Goal: Transaction & Acquisition: Download file/media

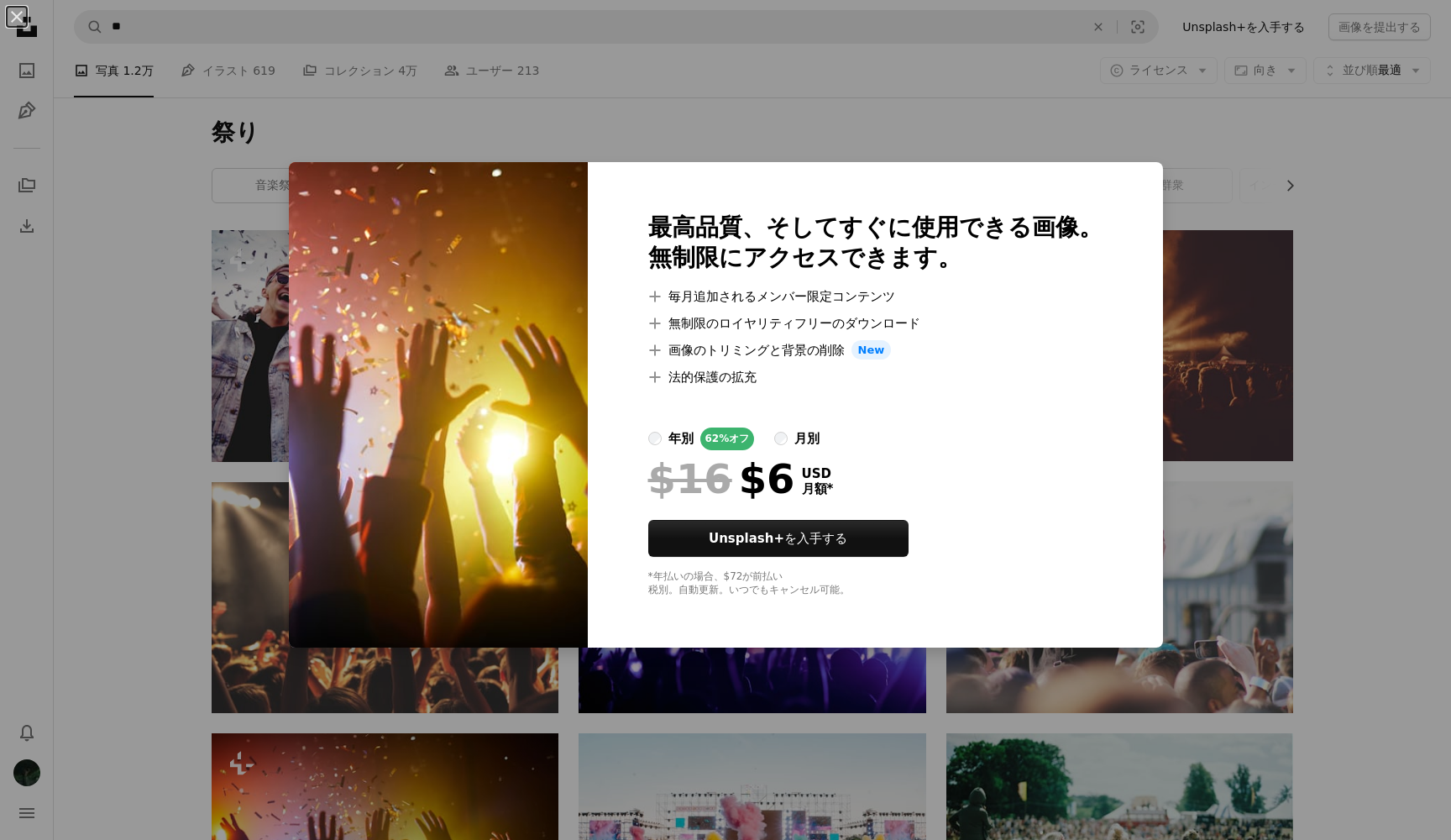
scroll to position [278, 0]
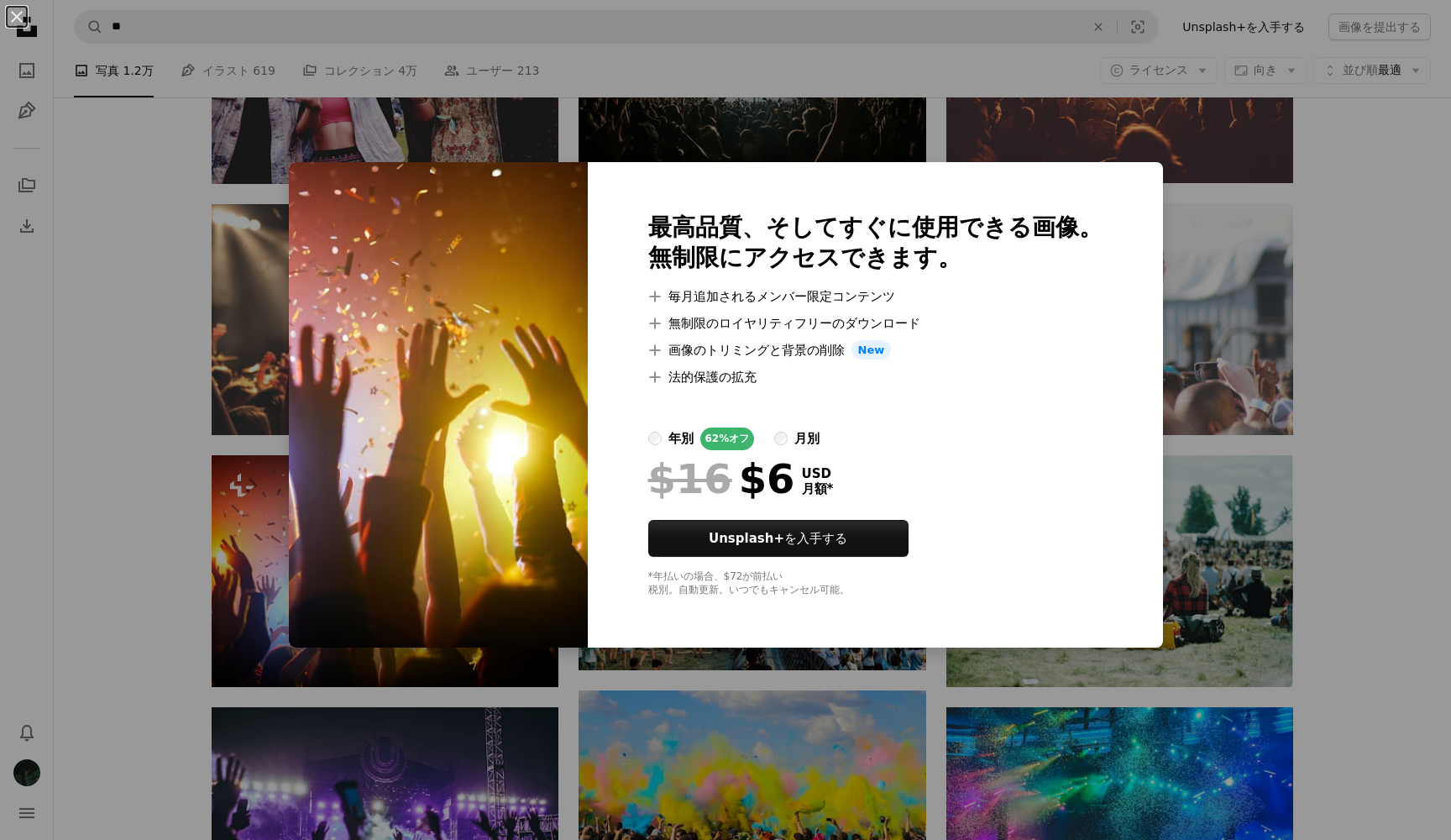
click at [1222, 129] on div "An X shape 最高品質、そしてすぐに使用できる画像。 無制限にアクセスできます。 A plus sign 毎月追加されるメンバー限定コンテンツ A p…" at bounding box center [725, 420] width 1451 height 840
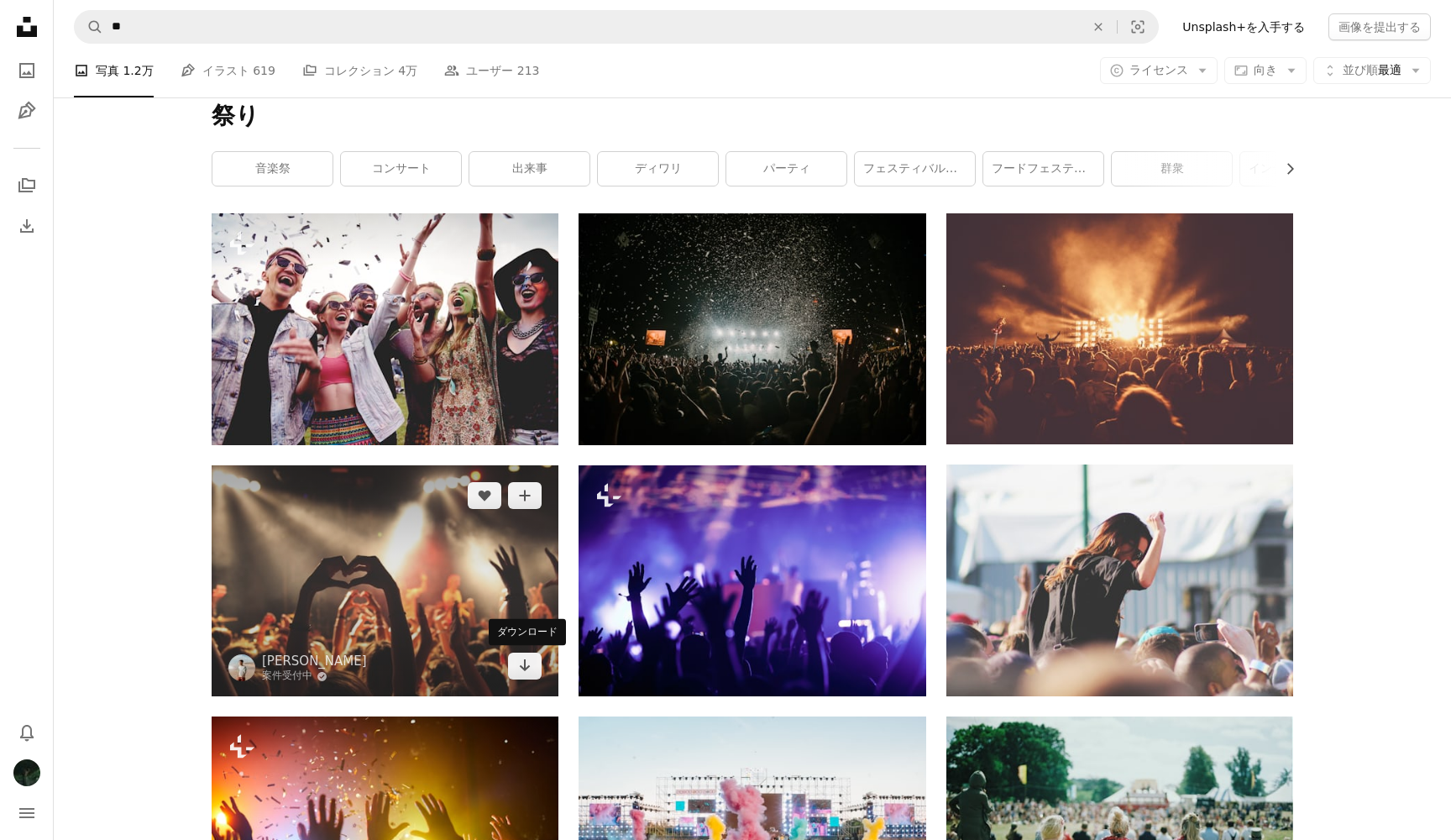
scroll to position [11, 0]
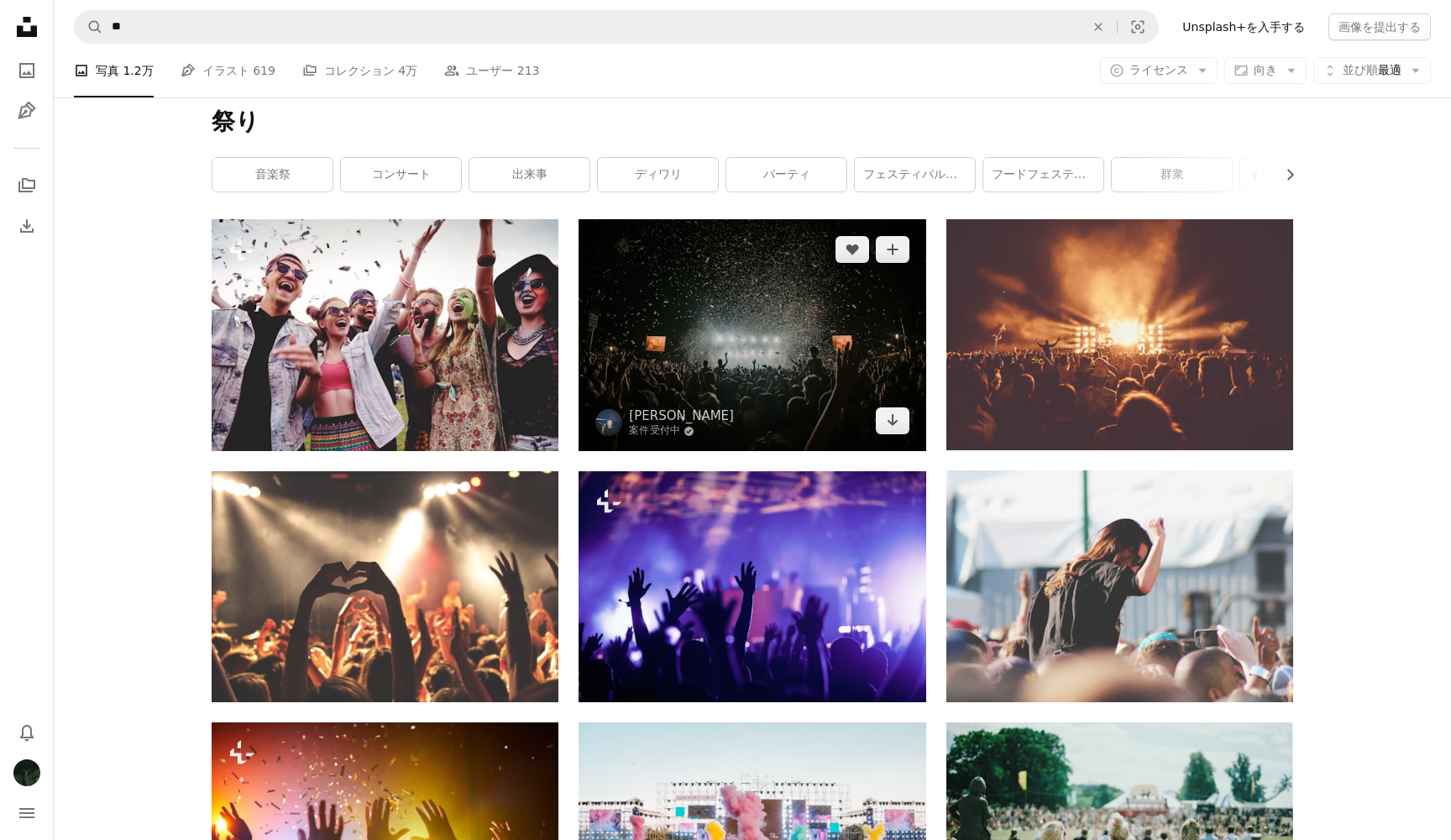
click at [830, 357] on img at bounding box center [751, 335] width 347 height 232
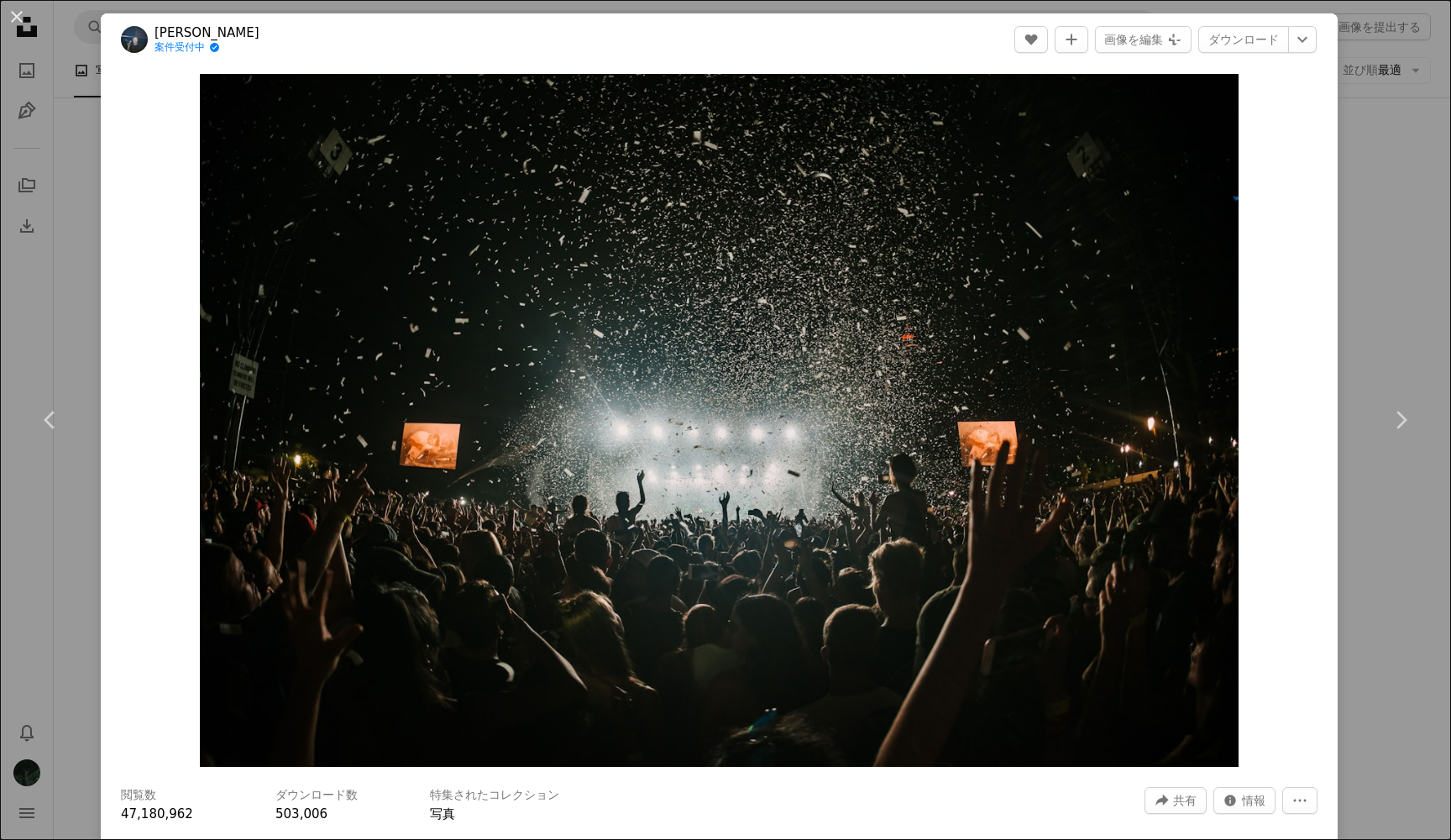
click at [80, 138] on div "An X shape Chevron left Chevron right [PERSON_NAME] 案件受付中 A checkmark inside of…" at bounding box center [725, 420] width 1451 height 840
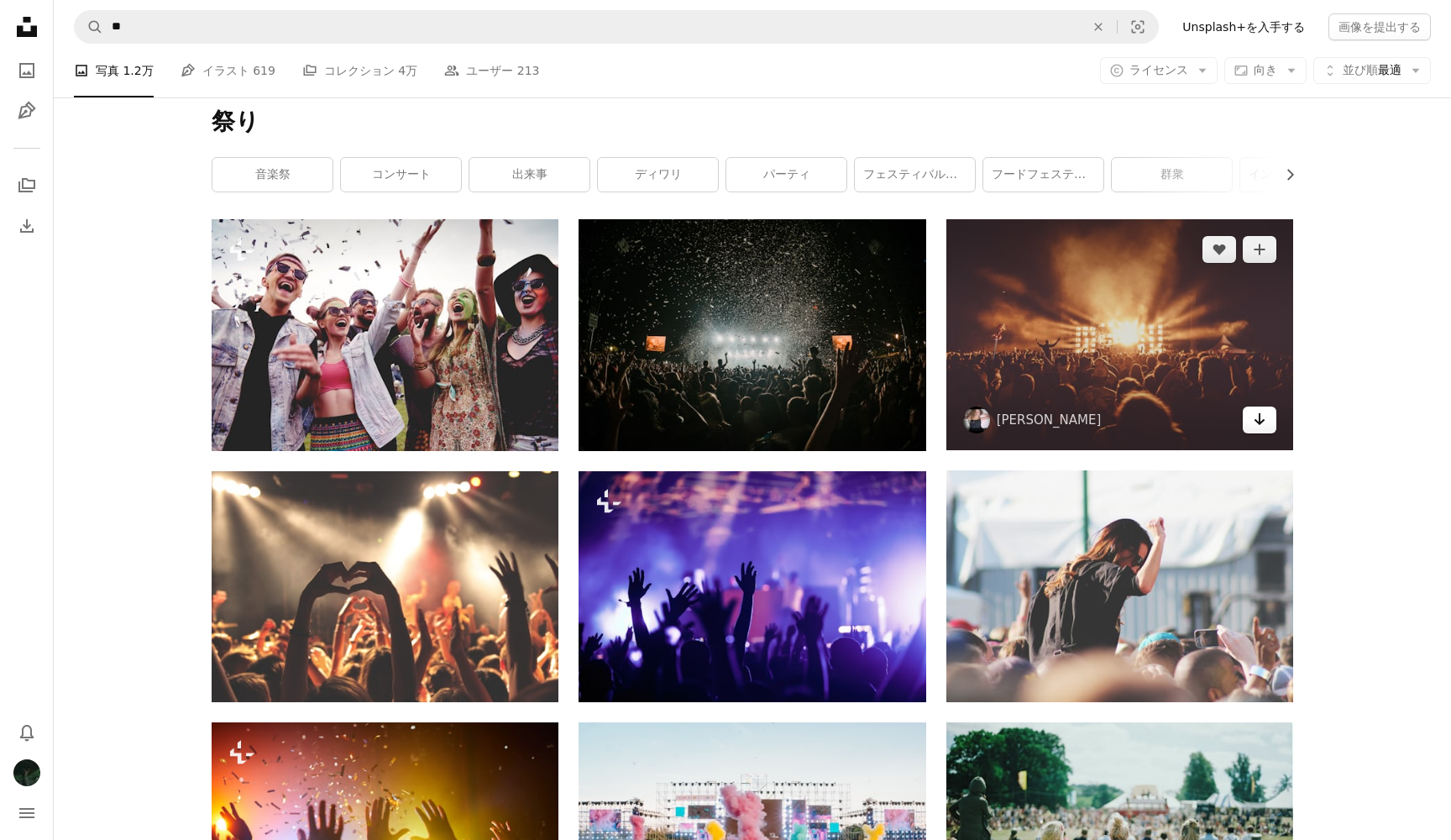
click at [1256, 416] on icon "Arrow pointing down" at bounding box center [1259, 419] width 13 height 21
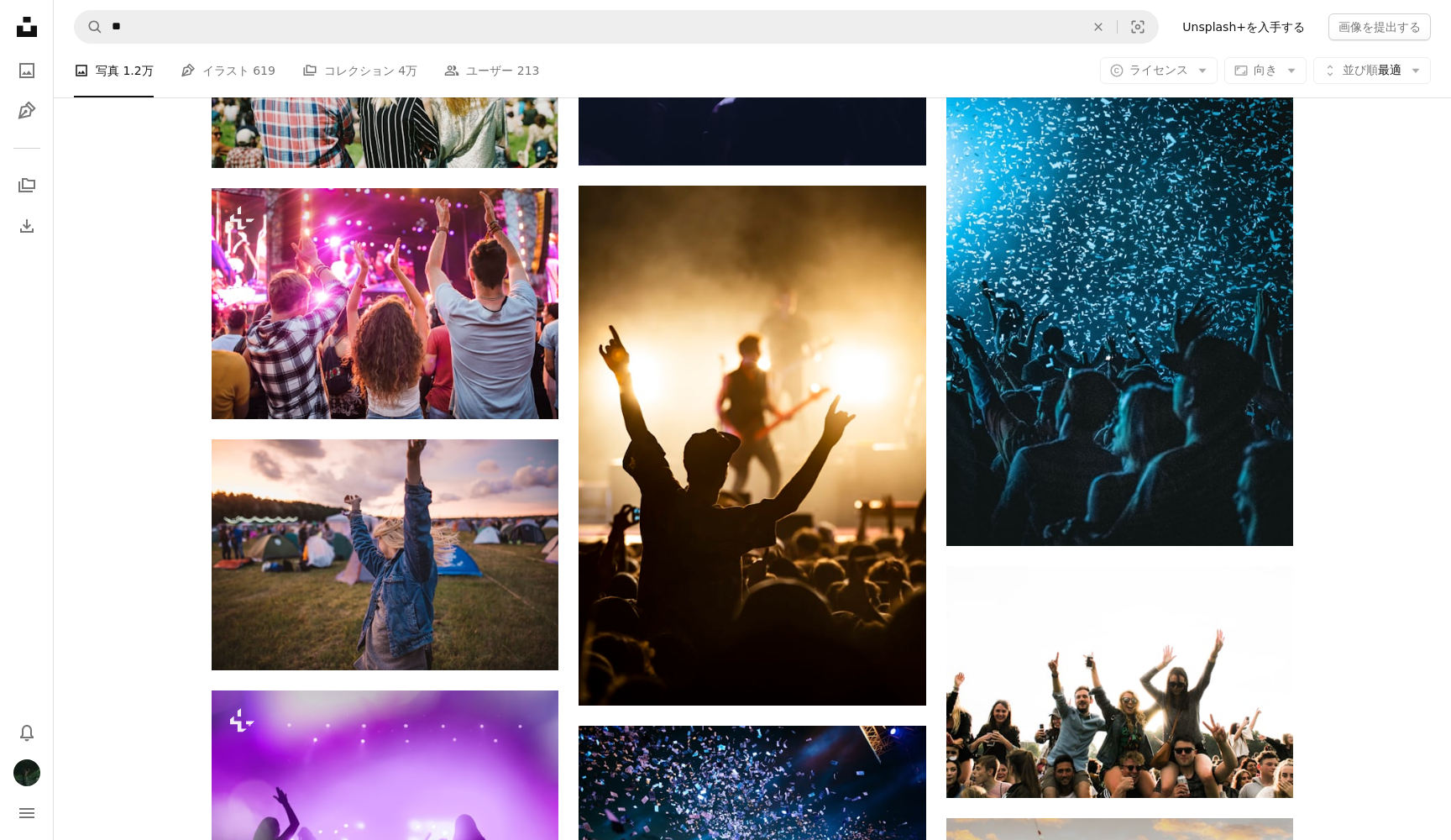
scroll to position [2095, 0]
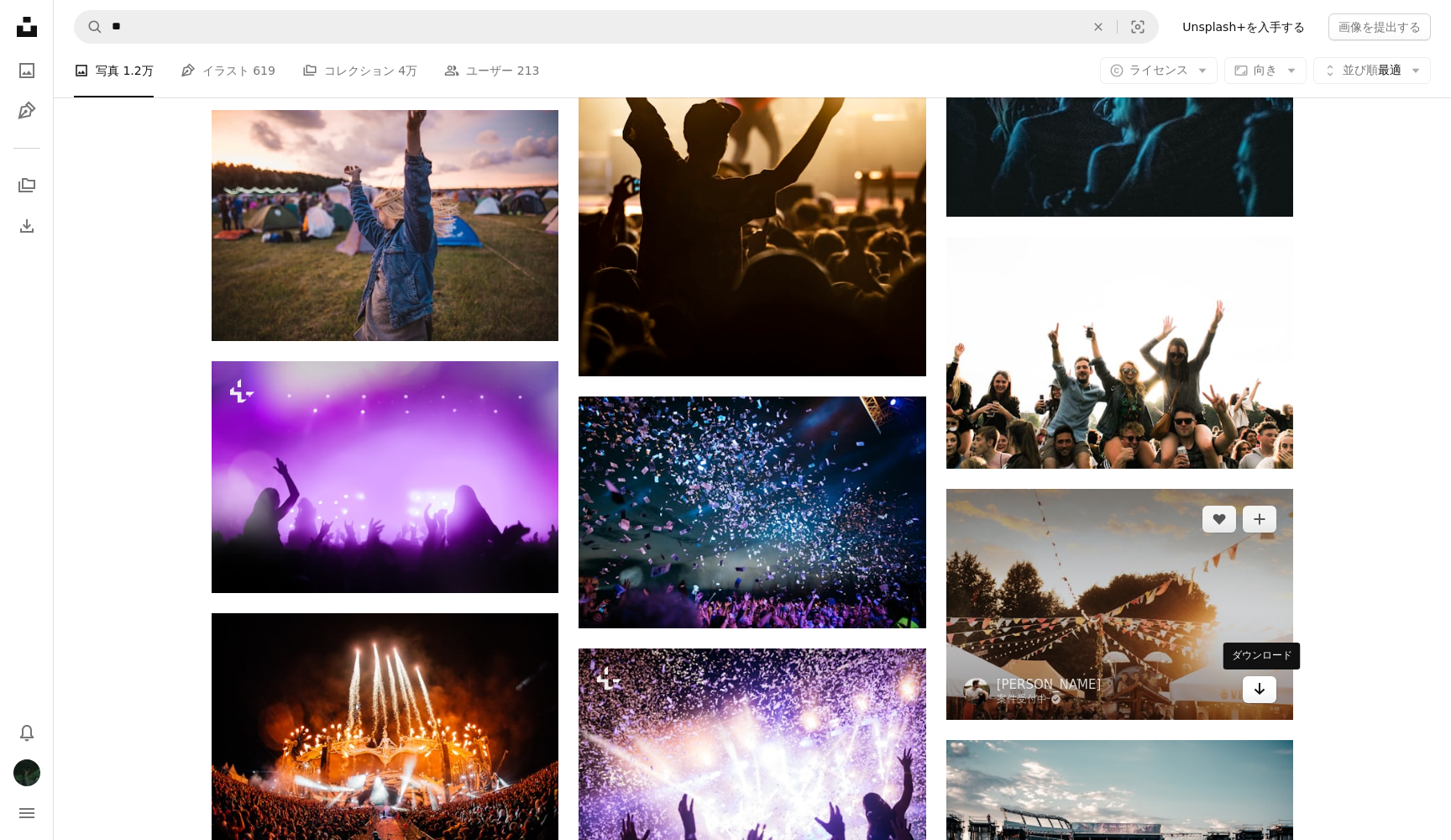
click at [1259, 689] on icon "ダウンロード" at bounding box center [1260, 688] width 11 height 12
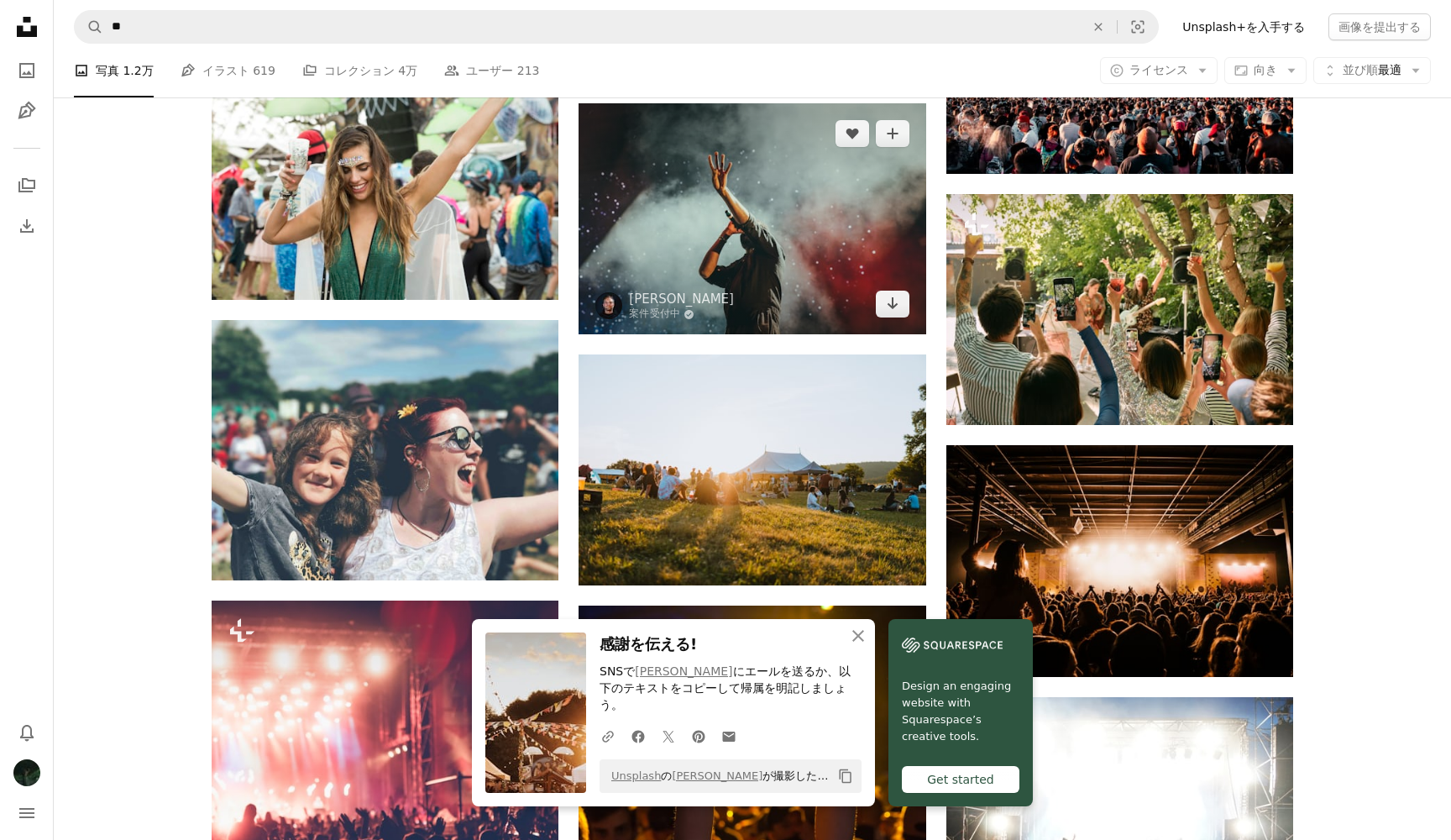
scroll to position [3079, 0]
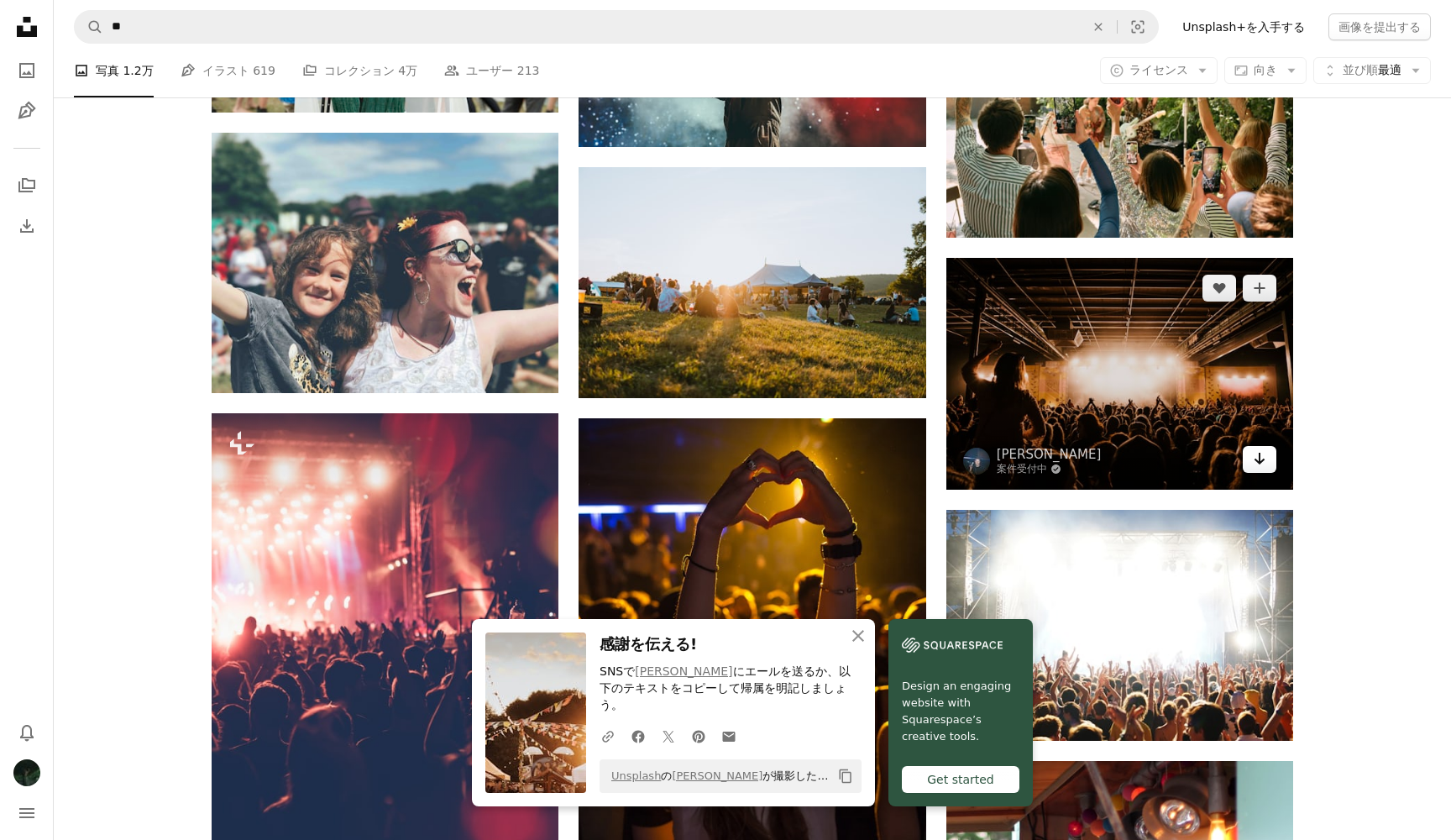
click at [1255, 456] on icon "Arrow pointing down" at bounding box center [1259, 458] width 13 height 21
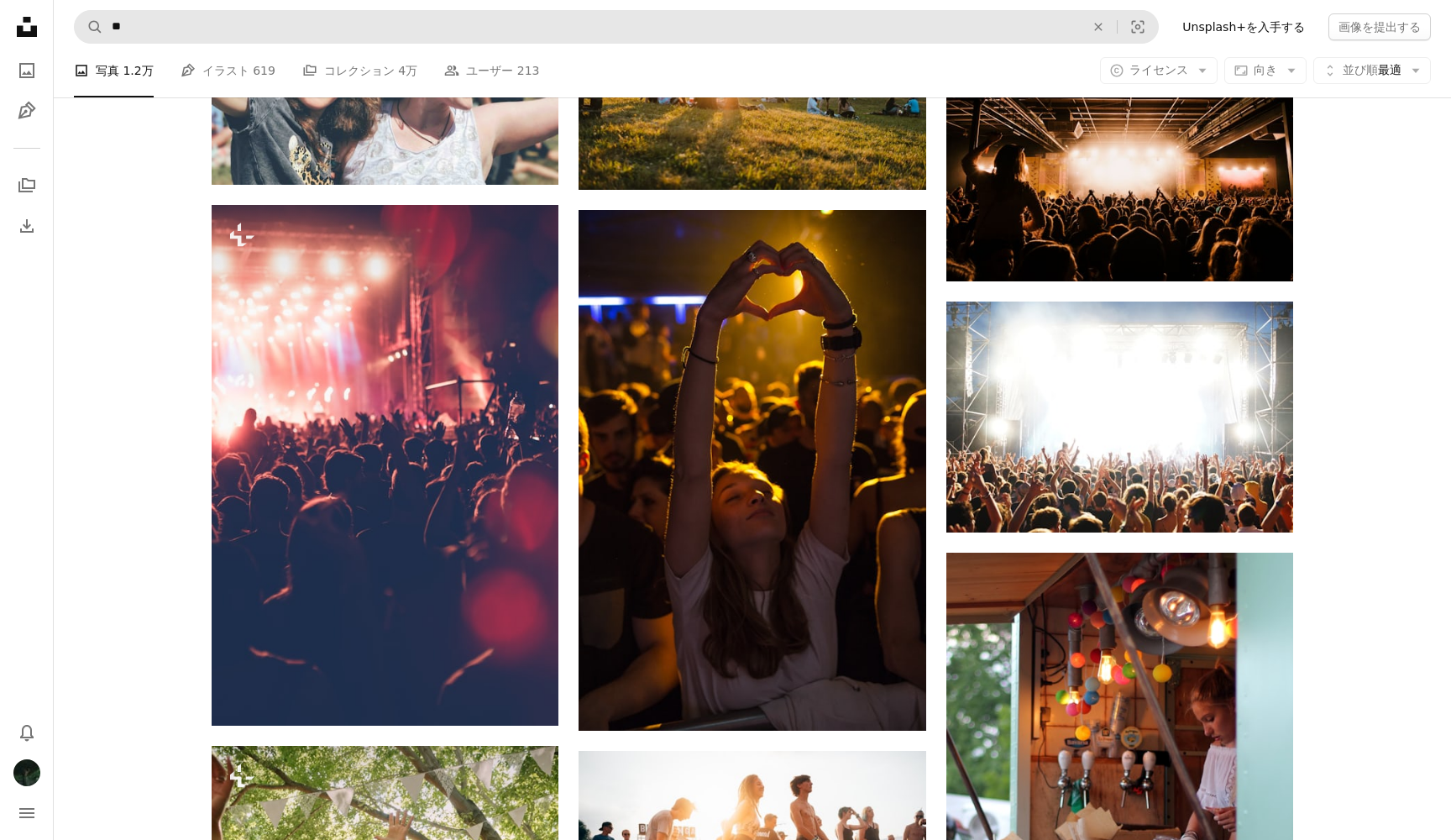
scroll to position [2204, 0]
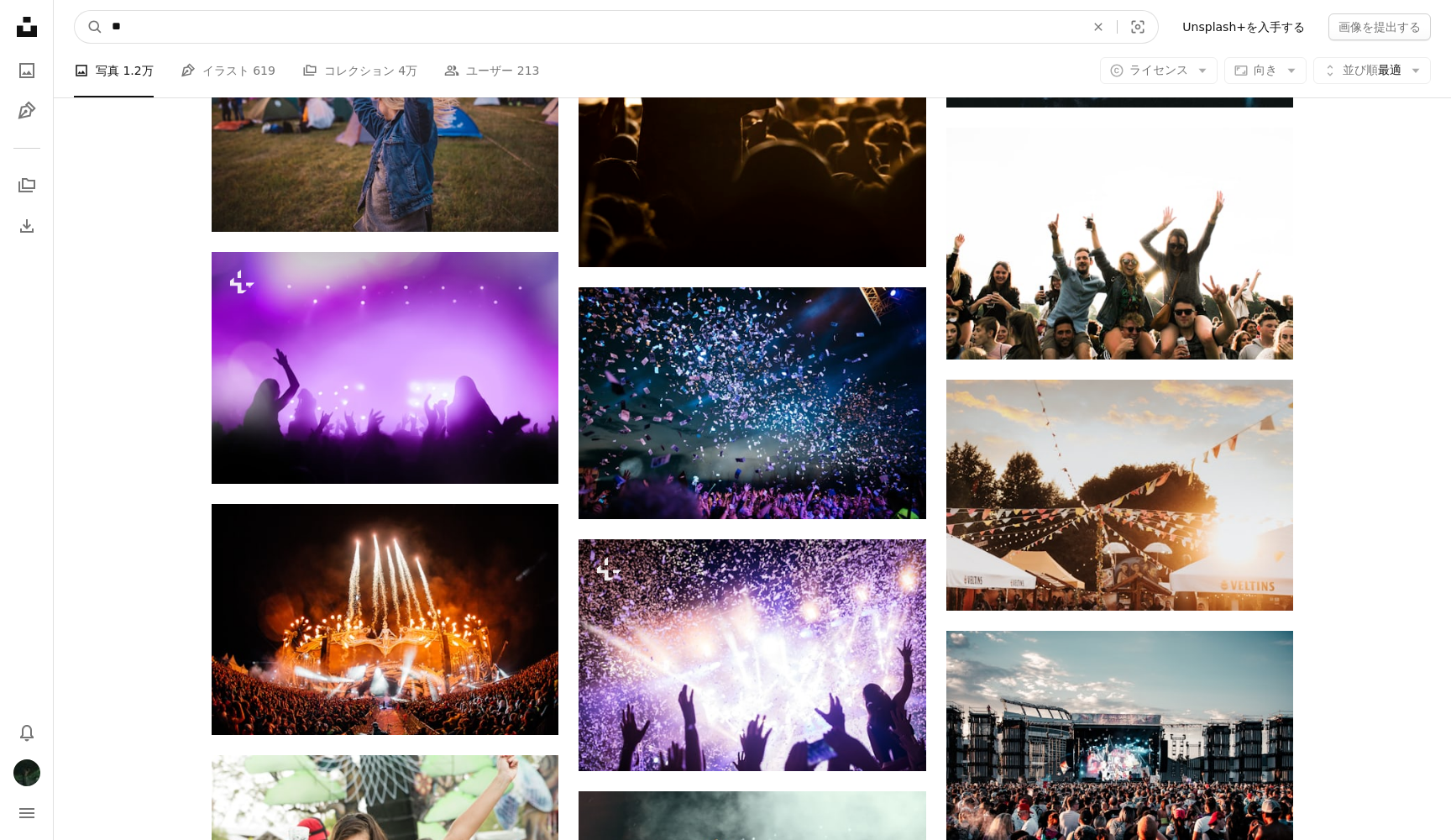
click at [114, 29] on input "**" at bounding box center [591, 27] width 977 height 32
type input "*****"
click at [89, 27] on button "A magnifying glass" at bounding box center [89, 27] width 29 height 32
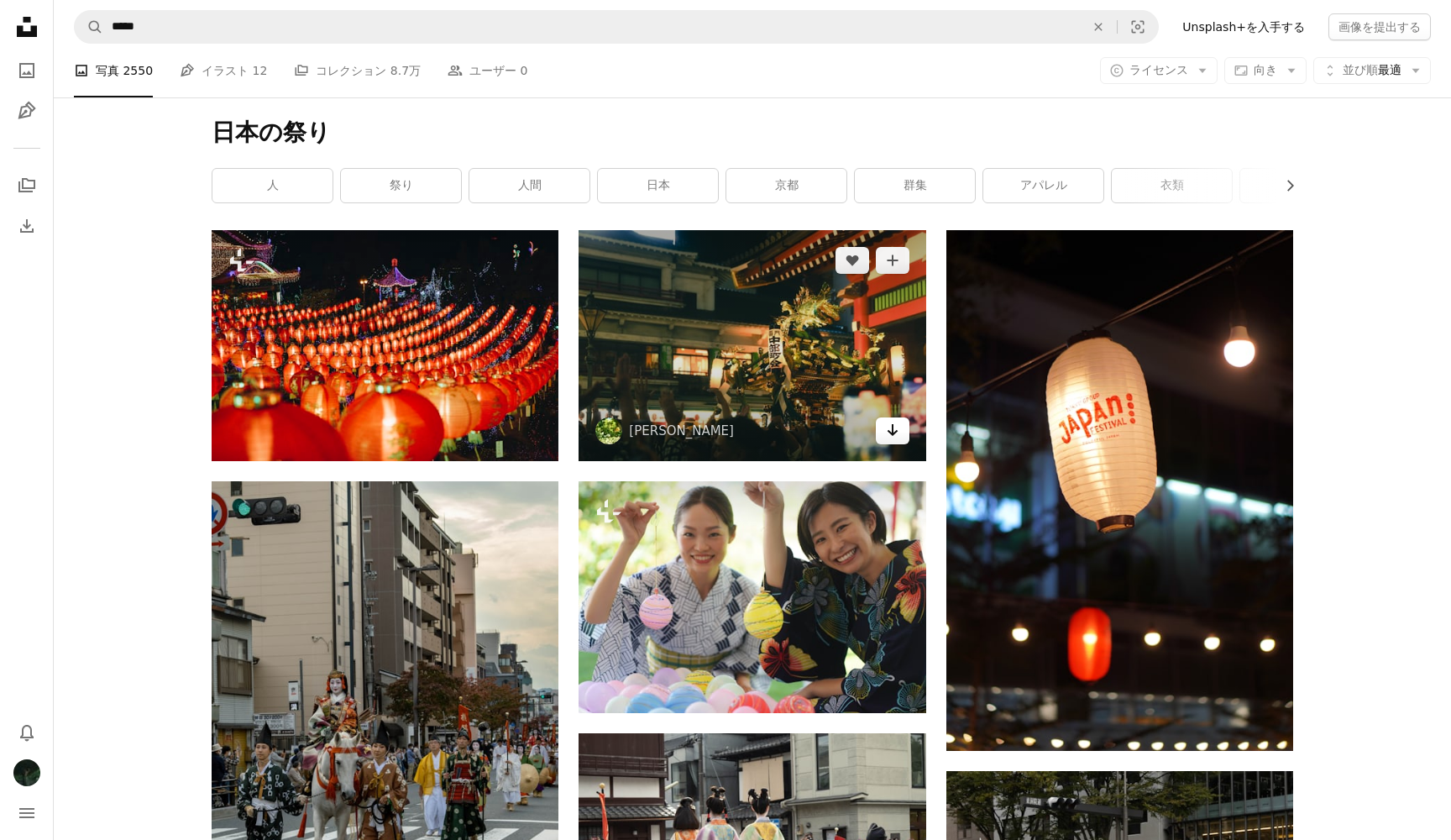
click at [884, 434] on link "Arrow pointing down" at bounding box center [892, 430] width 34 height 27
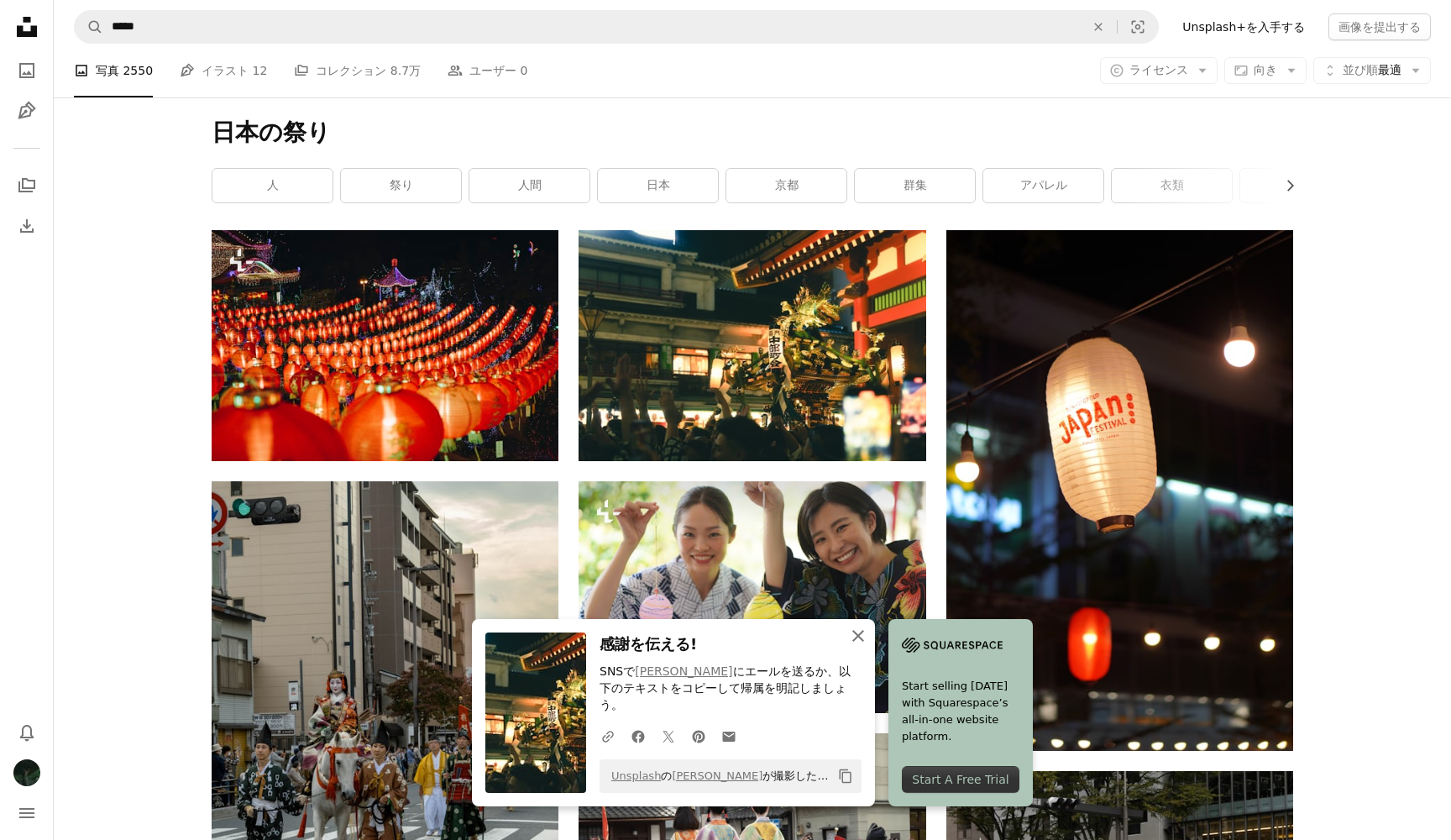
click at [862, 642] on icon "button" at bounding box center [858, 635] width 12 height 12
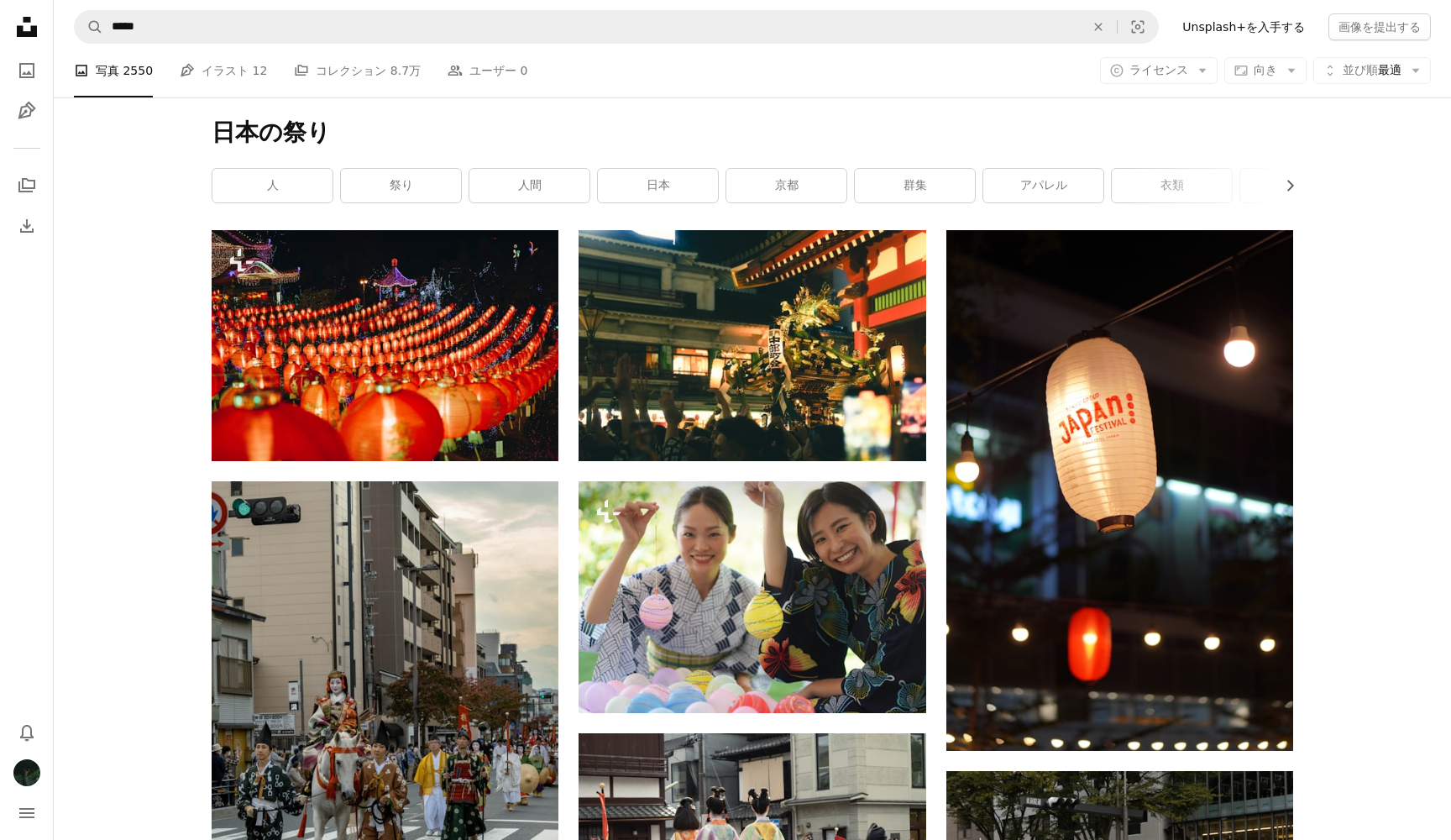
click at [858, 653] on icon "An X shape" at bounding box center [859, 653] width 21 height 21
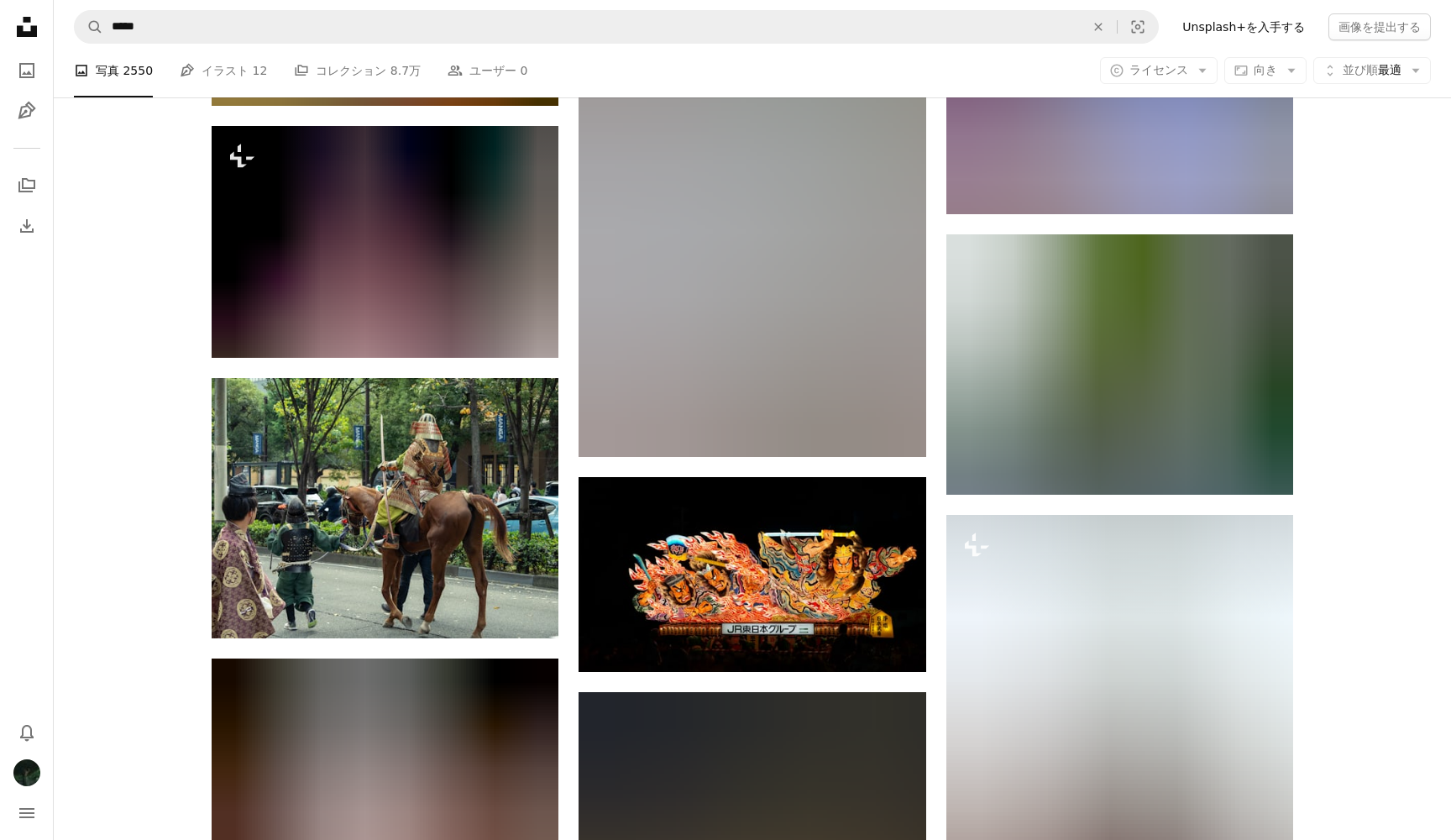
scroll to position [1530, 0]
